Goal: Information Seeking & Learning: Learn about a topic

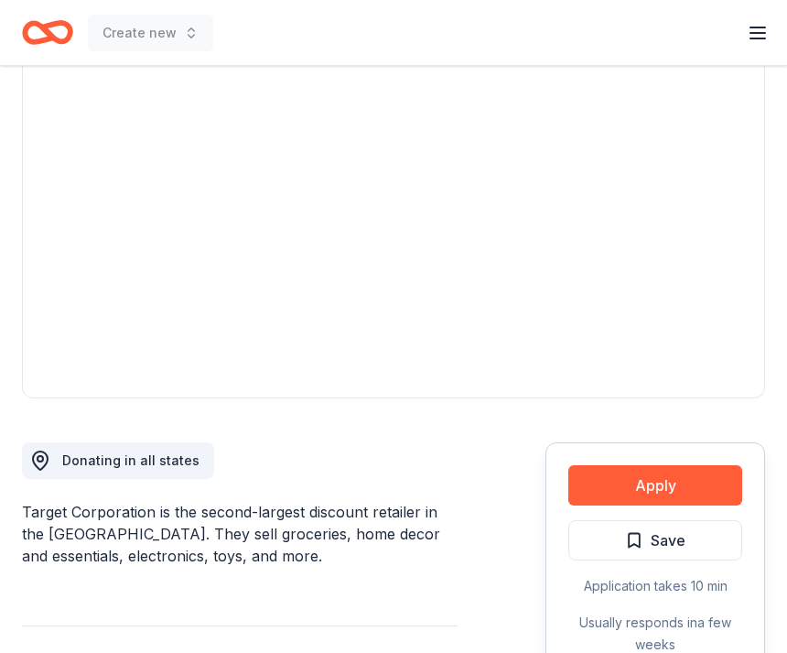
scroll to position [178, 0]
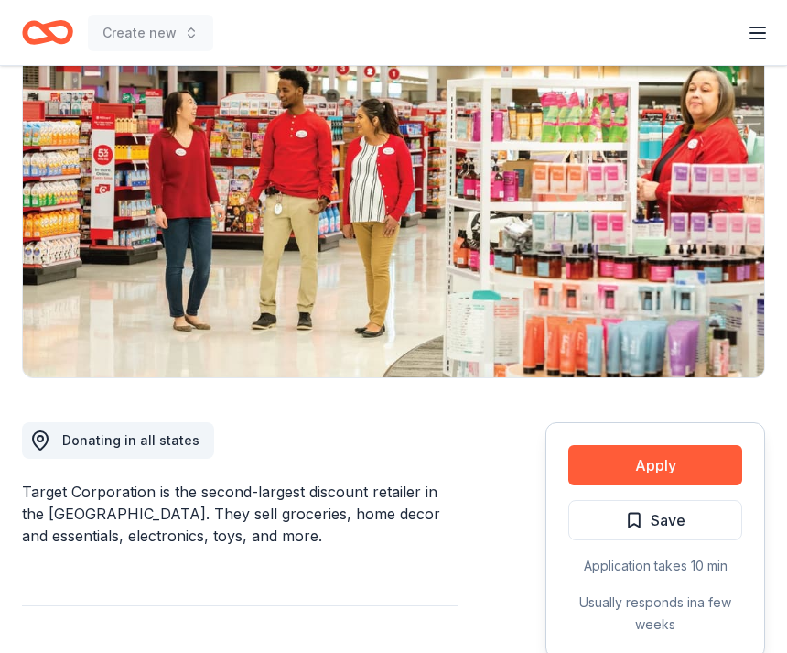
click at [699, 459] on button "Apply" at bounding box center [655, 465] width 174 height 40
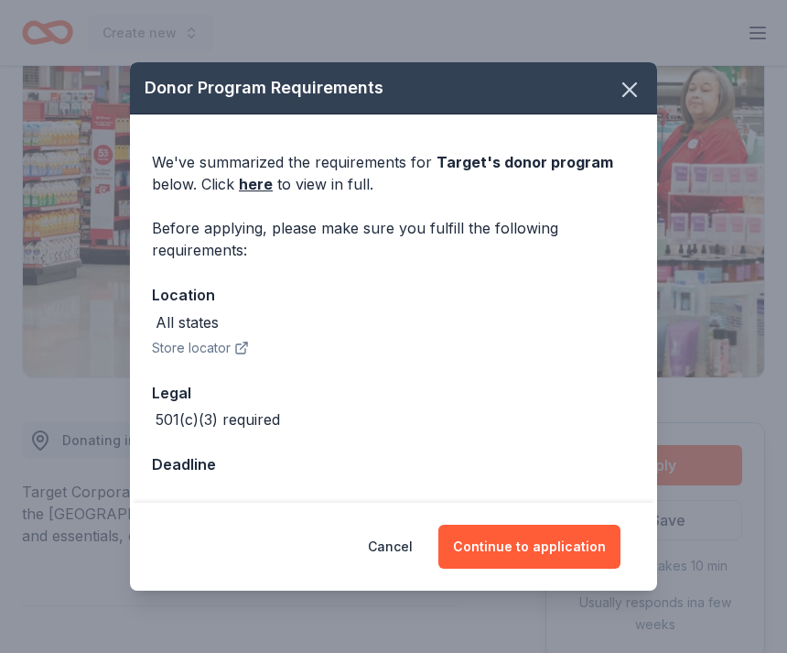
click at [578, 568] on button "Continue to application" at bounding box center [529, 546] width 182 height 44
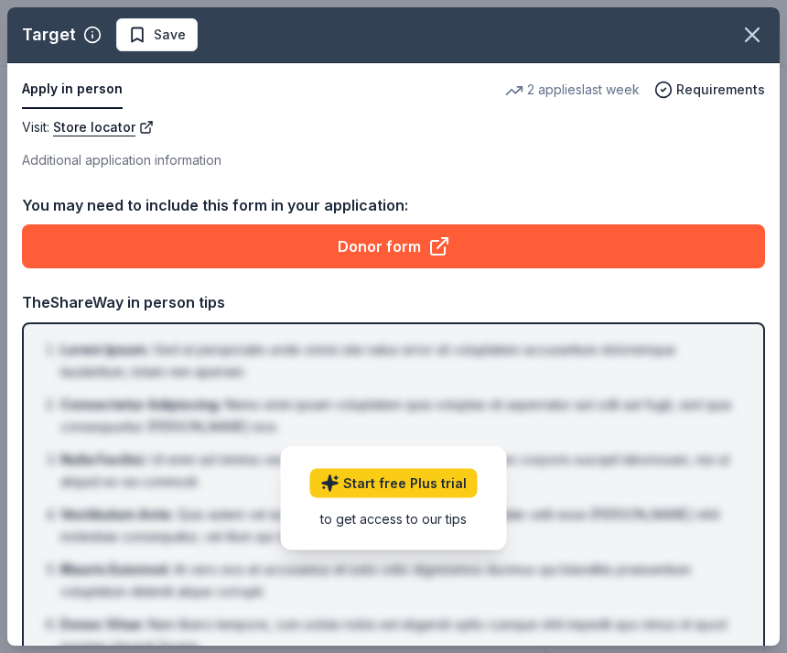
click at [564, 309] on div "TheShareWay in person tips" at bounding box center [393, 302] width 743 height 24
click at [597, 237] on link "Donor form" at bounding box center [393, 246] width 743 height 44
click at [756, 47] on icon "button" at bounding box center [753, 35] width 26 height 26
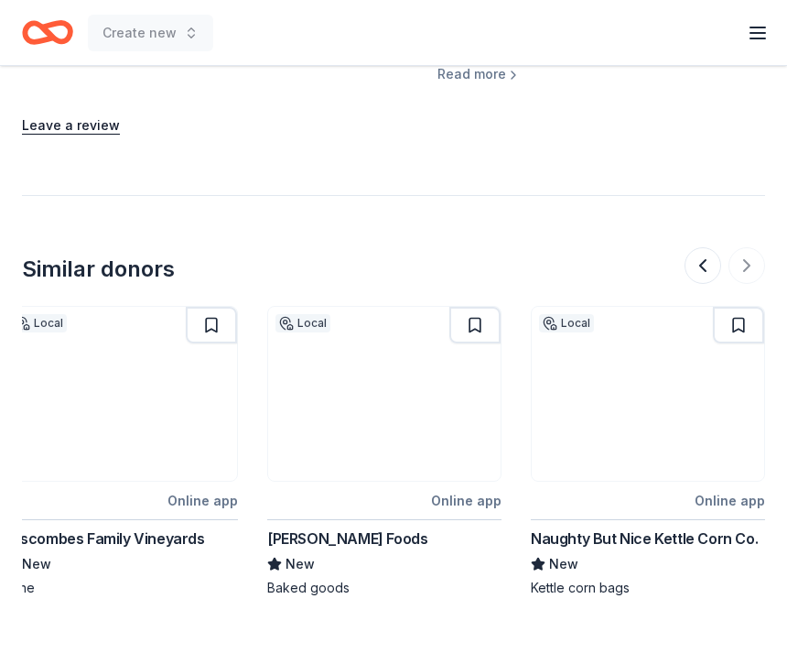
scroll to position [0, 1863]
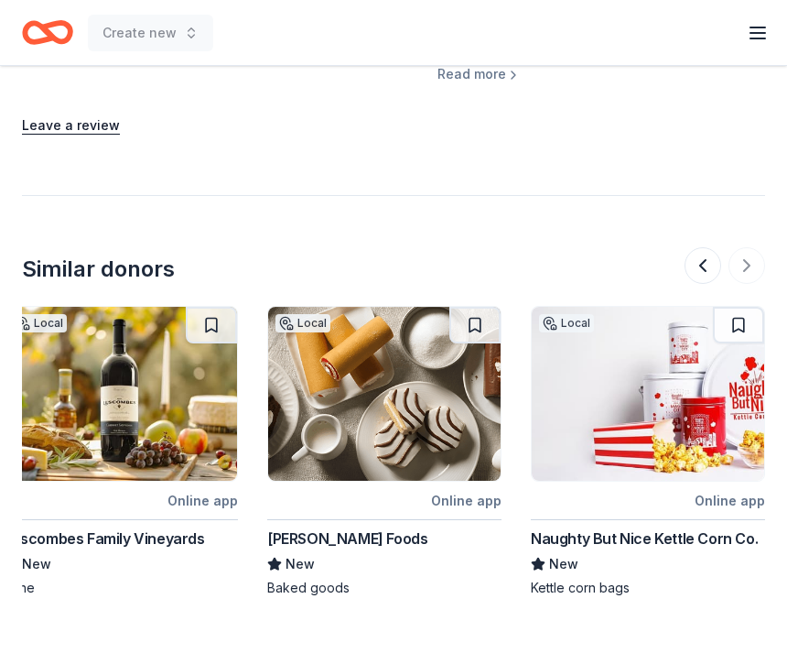
click at [657, 529] on div "Naughty But Nice Kettle Corn Co." at bounding box center [644, 538] width 227 height 22
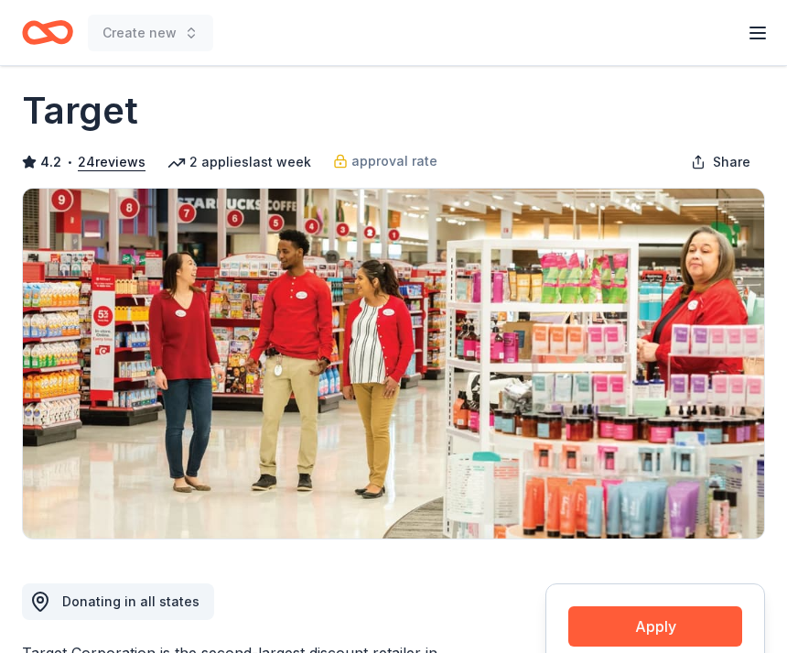
scroll to position [0, 0]
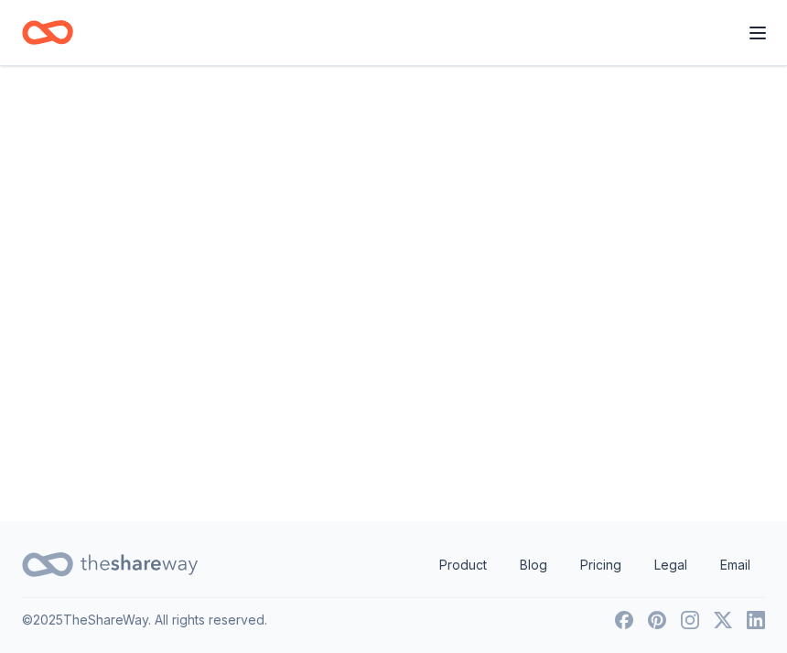
scroll to position [59, 0]
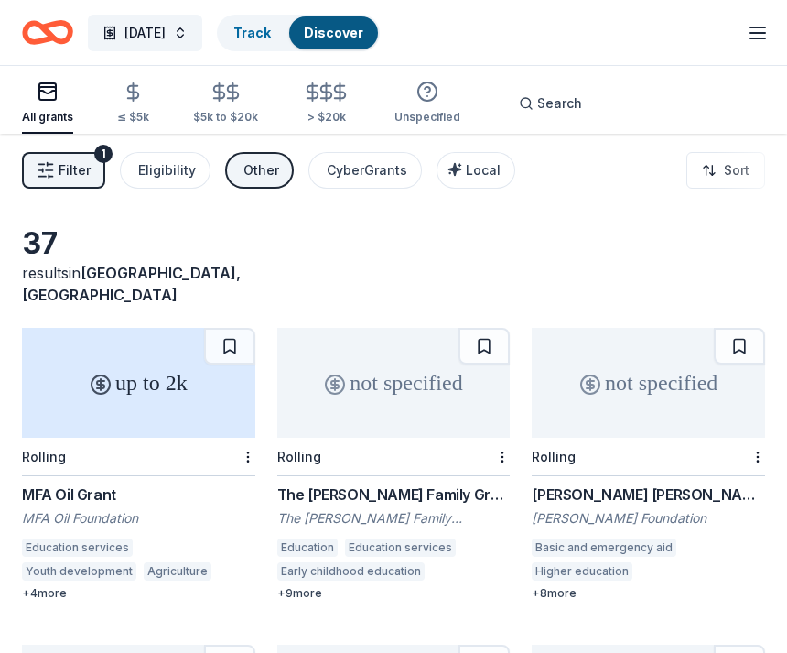
click at [475, 171] on span "Local" at bounding box center [483, 170] width 35 height 16
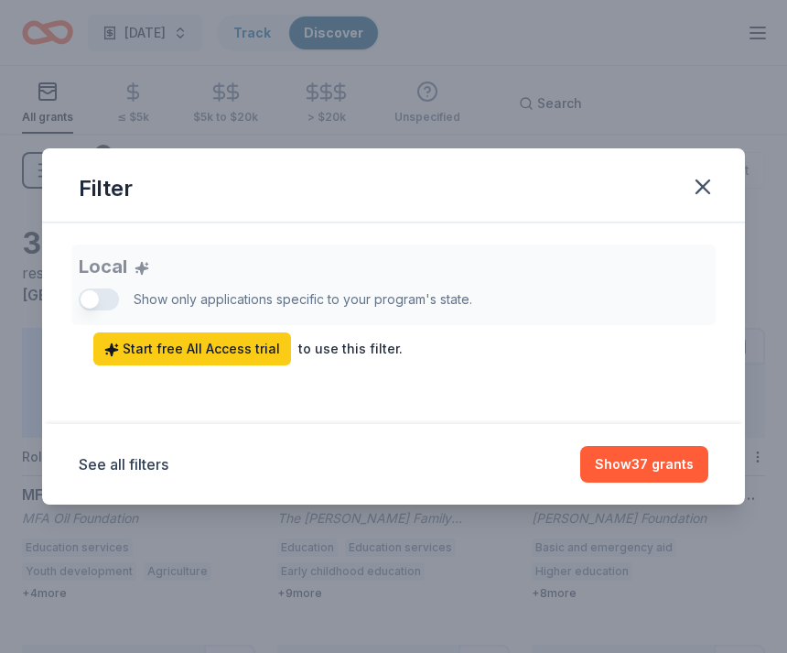
click at [664, 481] on button "Show 37 grants" at bounding box center [644, 464] width 128 height 37
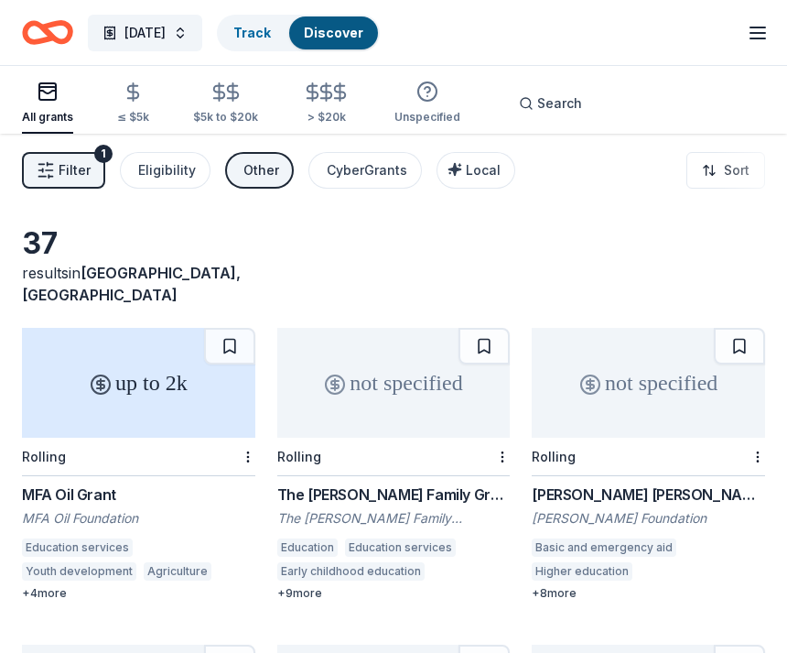
click at [48, 23] on icon "Home" at bounding box center [47, 32] width 51 height 43
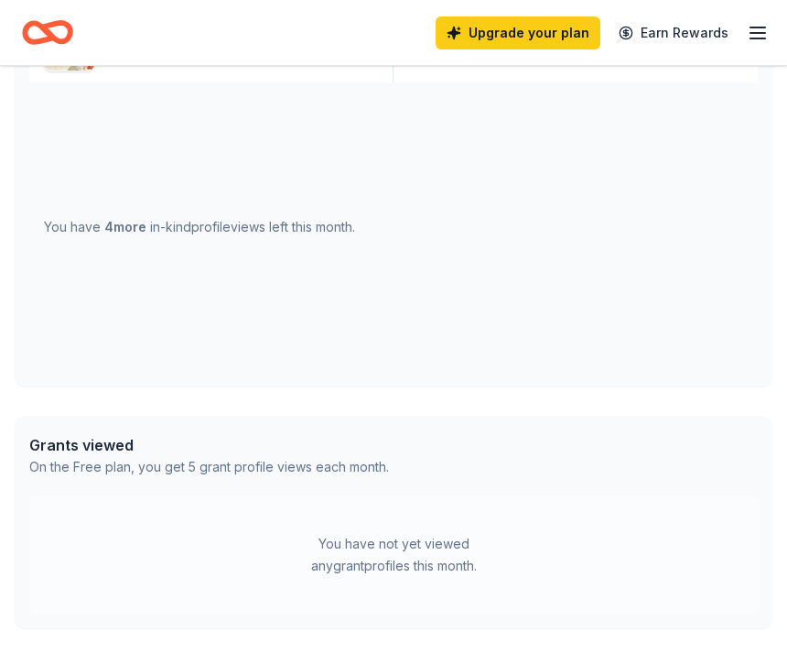
scroll to position [870, 0]
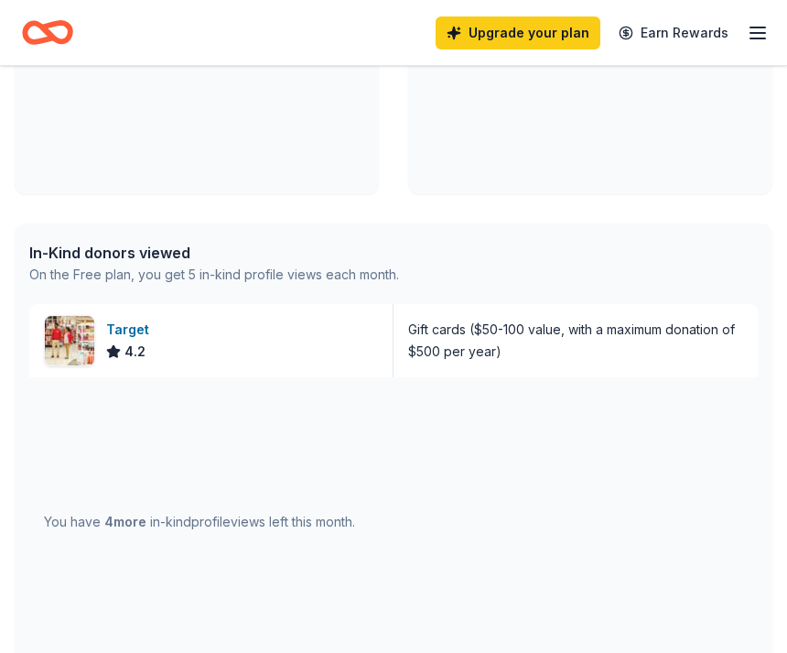
click at [688, 317] on div "Gift cards ($50-100 value, with a maximum donation of $500 per year)" at bounding box center [576, 340] width 364 height 73
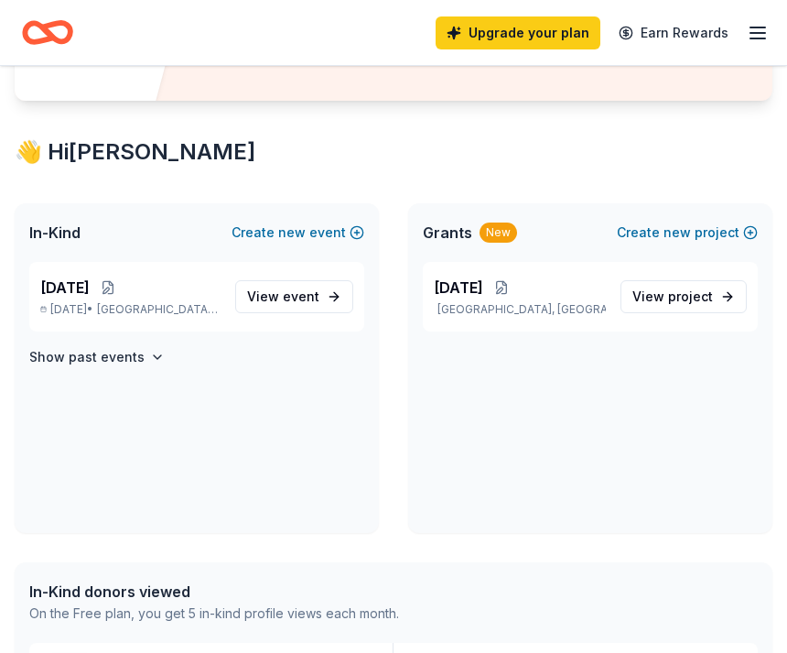
scroll to position [235, 0]
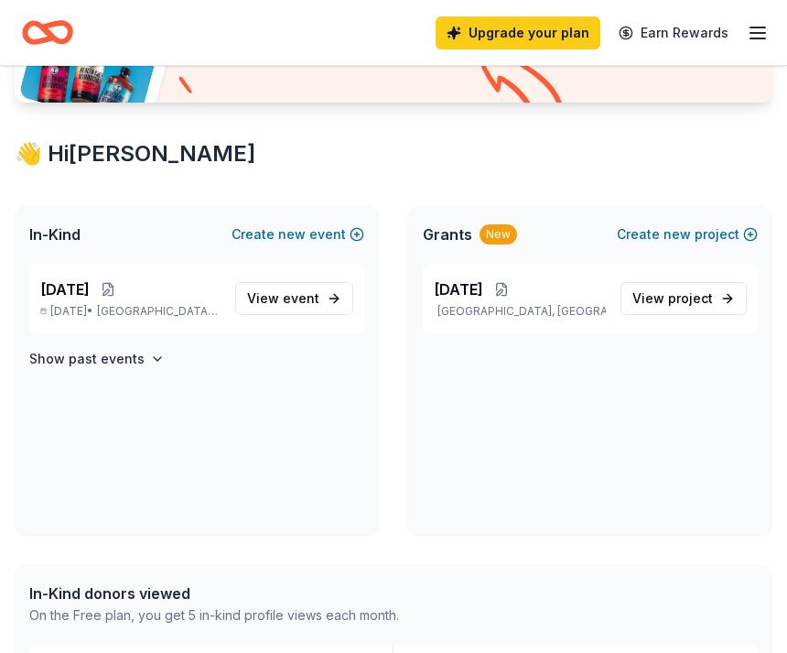
click at [549, 304] on p "Wright City, MO" at bounding box center [520, 311] width 172 height 15
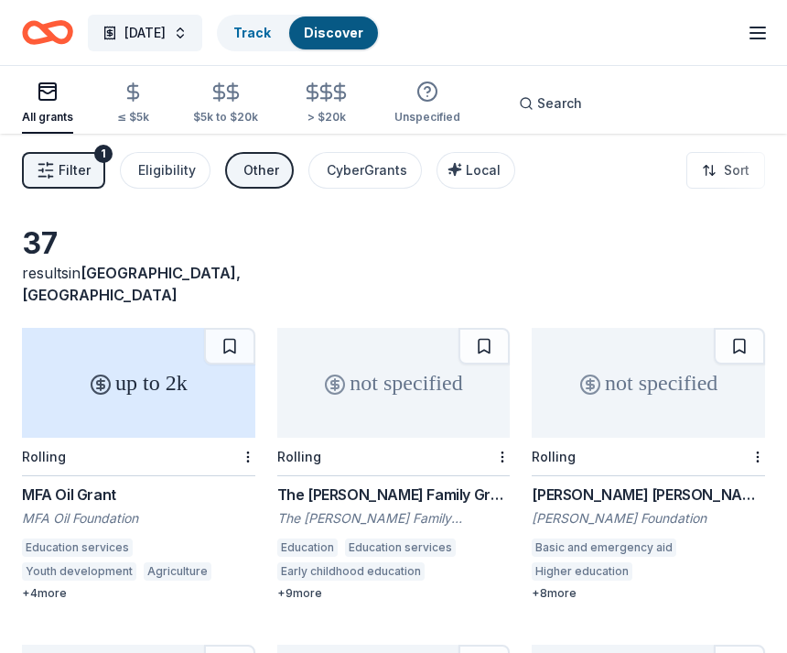
click at [271, 32] on link "Track" at bounding box center [252, 33] width 38 height 16
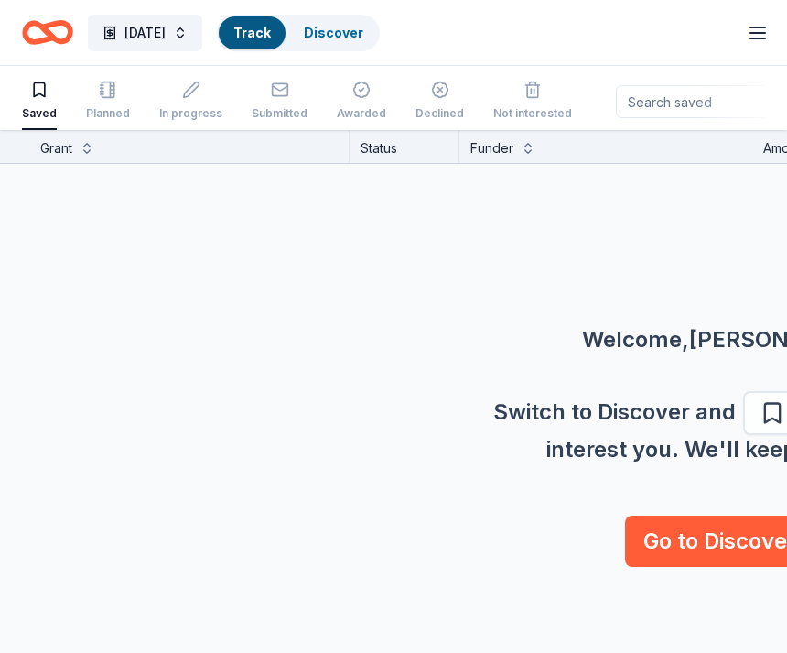
click at [363, 27] on link "Discover" at bounding box center [333, 33] width 59 height 16
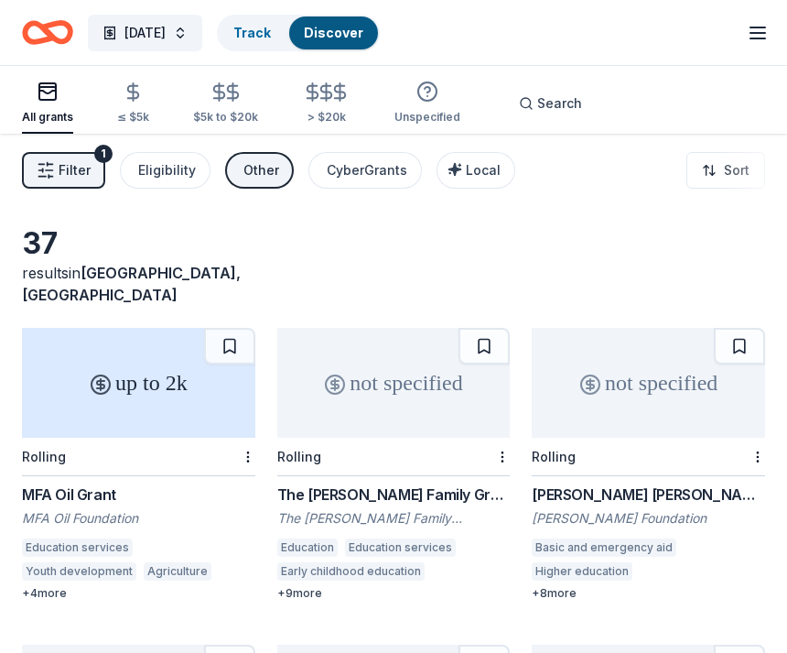
click at [750, 36] on icon "button" at bounding box center [758, 33] width 22 height 22
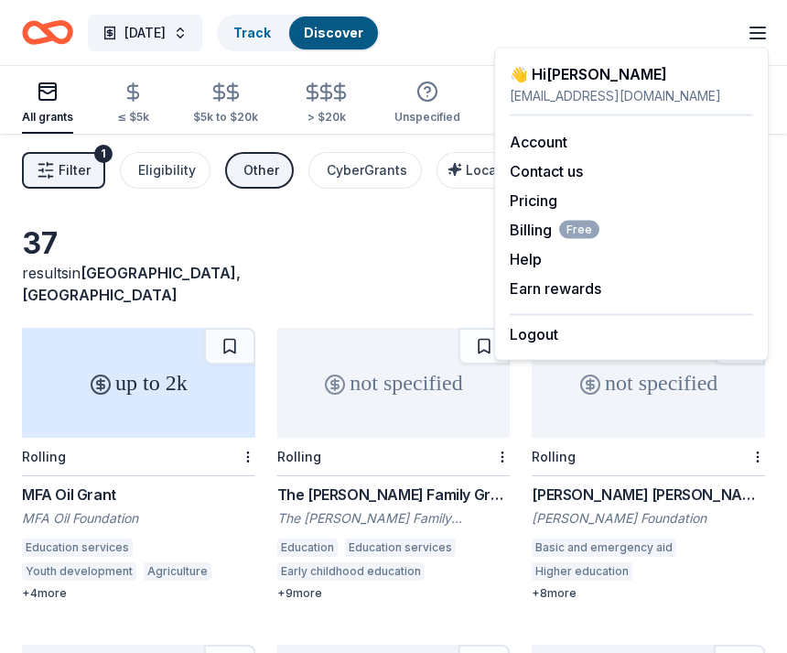
click at [387, 263] on div "37 results in Wright City, MO" at bounding box center [393, 265] width 743 height 81
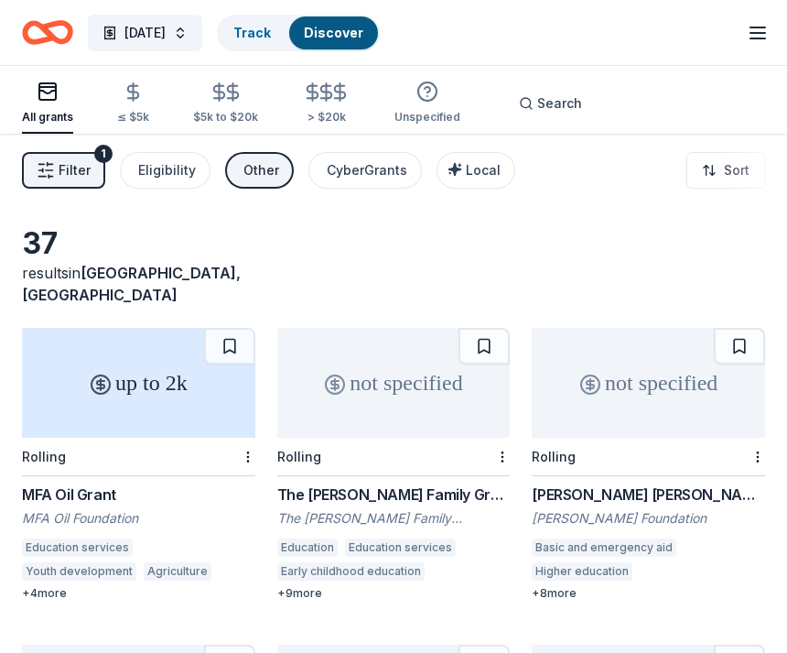
click at [172, 176] on div "Eligibility" at bounding box center [167, 170] width 58 height 22
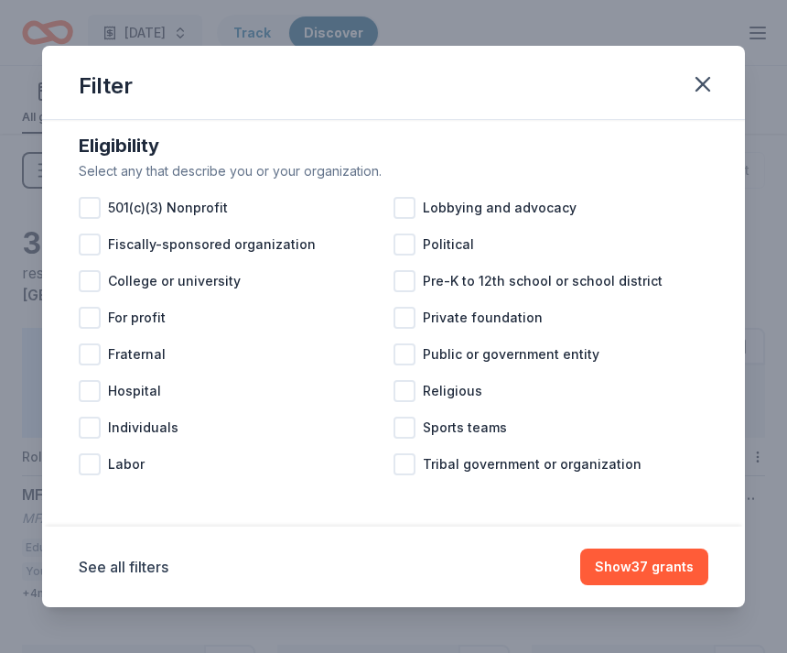
scroll to position [18, 0]
click at [405, 280] on div at bounding box center [405, 281] width 22 height 22
click at [682, 566] on button "Show 2 grants" at bounding box center [649, 566] width 120 height 37
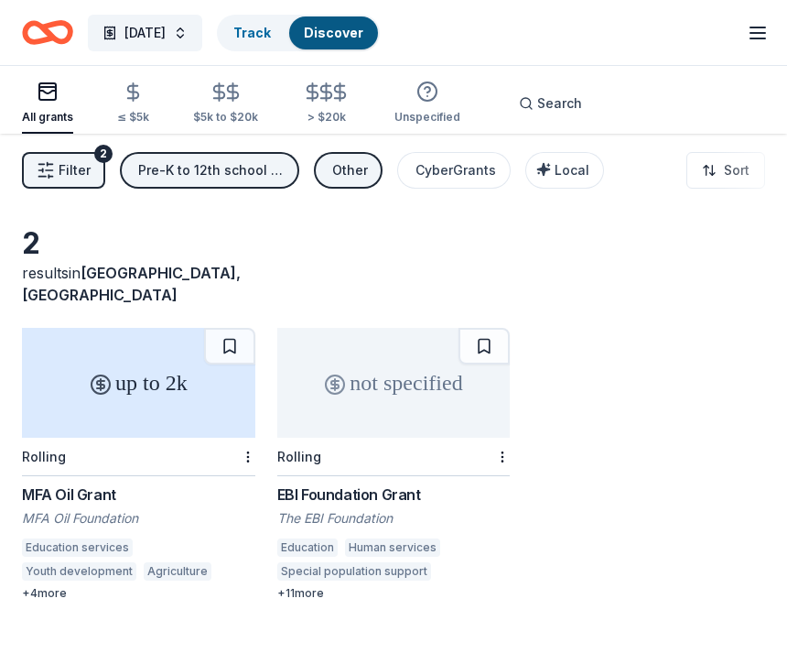
click at [347, 164] on div "Other" at bounding box center [350, 170] width 36 height 22
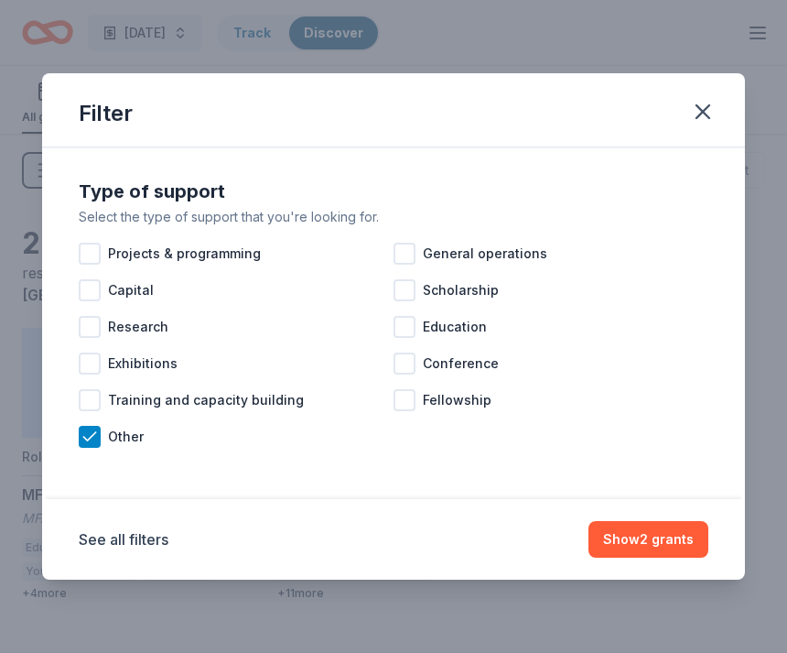
click at [689, 113] on button "button" at bounding box center [703, 112] width 40 height 40
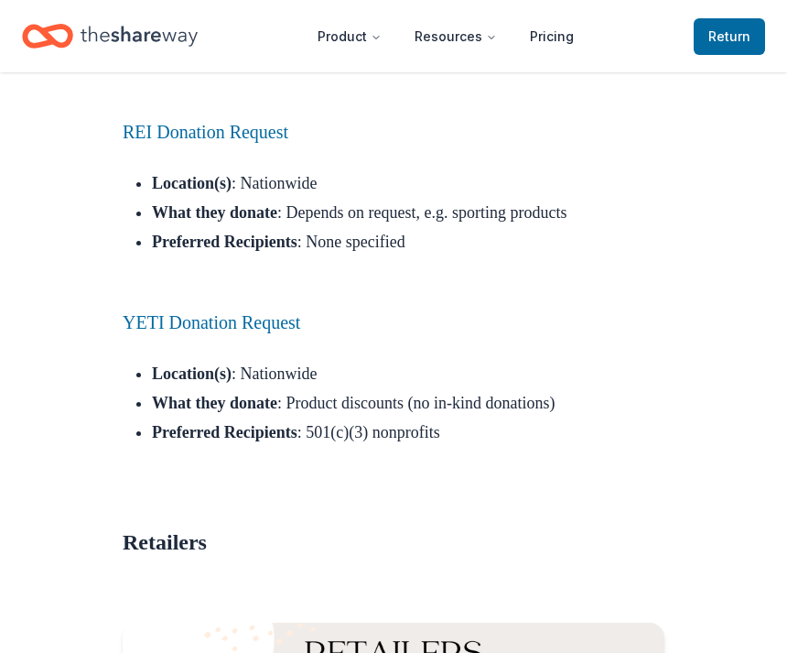
scroll to position [14321, 0]
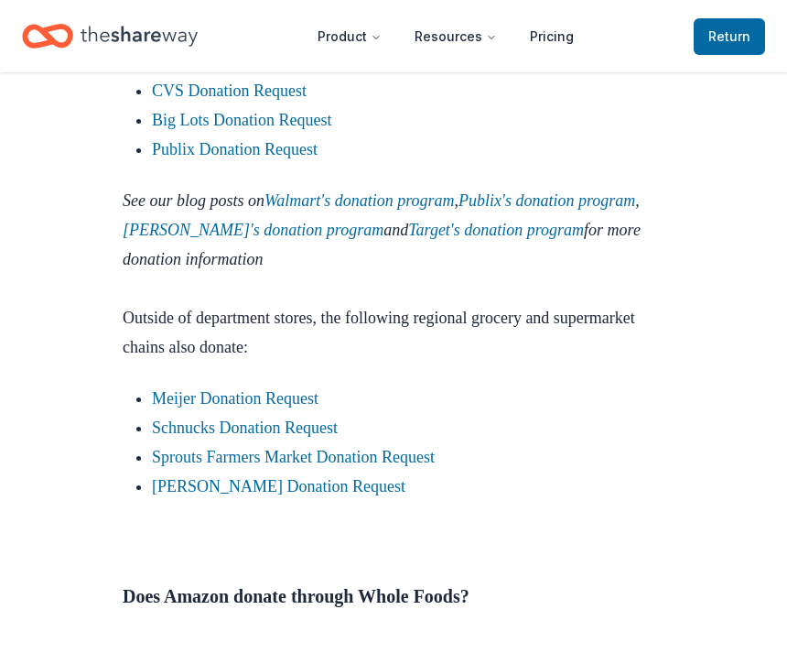
scroll to position [2253, 0]
click at [271, 41] on link "Walmart Donation Request" at bounding box center [241, 32] width 179 height 18
click at [289, 41] on link "Walmart Donation Request" at bounding box center [241, 32] width 179 height 18
